Goal: Task Accomplishment & Management: Manage account settings

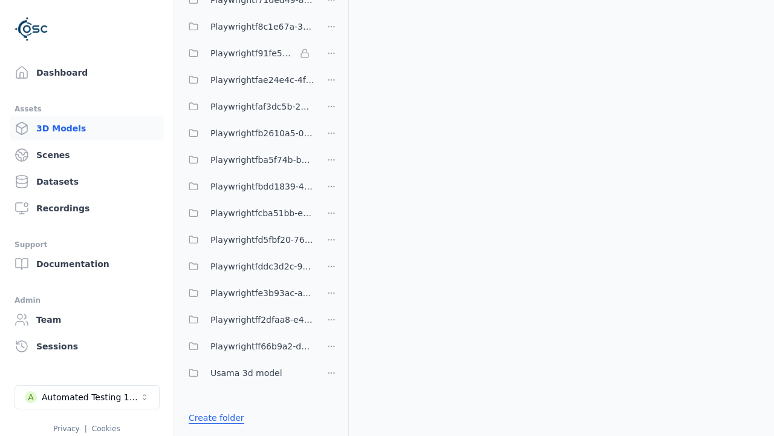
click at [216, 417] on link "Create folder" at bounding box center [217, 417] width 56 height 12
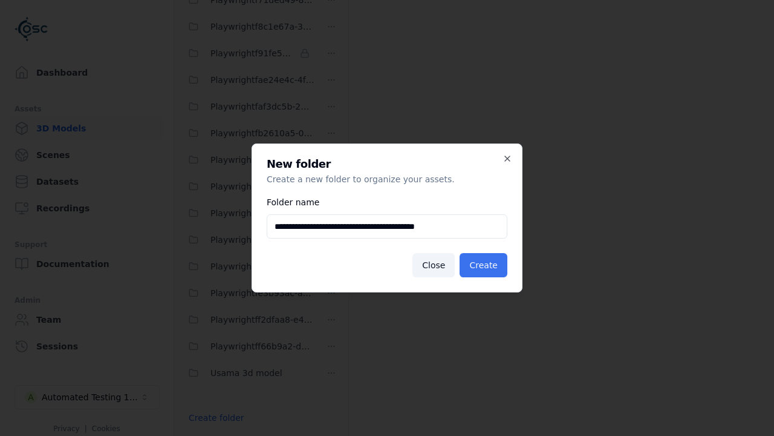
type input "**********"
click at [483, 265] on button "Create" at bounding box center [484, 265] width 48 height 24
